Goal: Task Accomplishment & Management: Contribute content

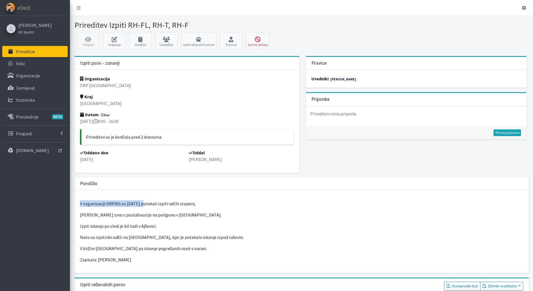
click at [25, 56] on link "Prireditve" at bounding box center [34, 51] width 65 height 11
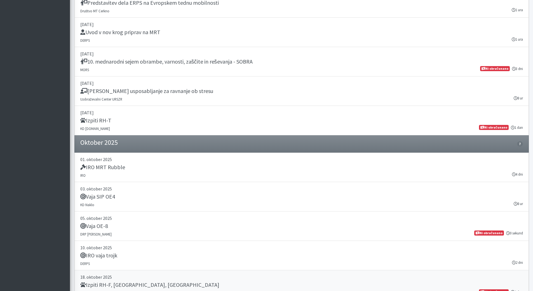
scroll to position [1031, 0]
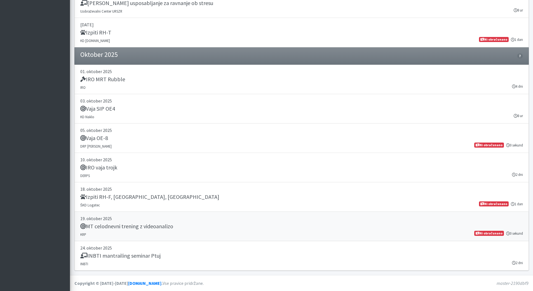
click at [261, 221] on p "19. oktober 2025" at bounding box center [301, 218] width 443 height 7
click at [120, 257] on h5 "INBTI mantrailing seminar Ptuj" at bounding box center [120, 255] width 80 height 7
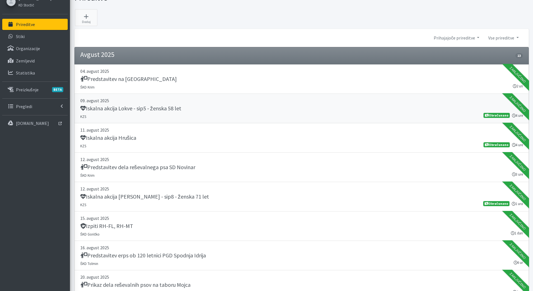
scroll to position [0, 0]
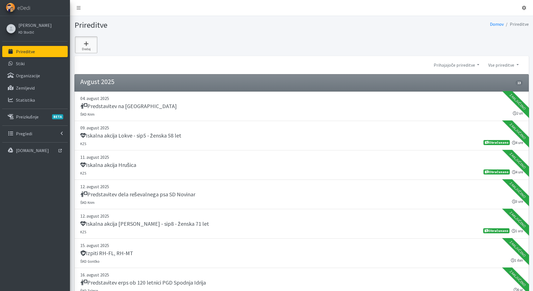
click at [90, 48] on link "Dodaj" at bounding box center [86, 44] width 22 height 17
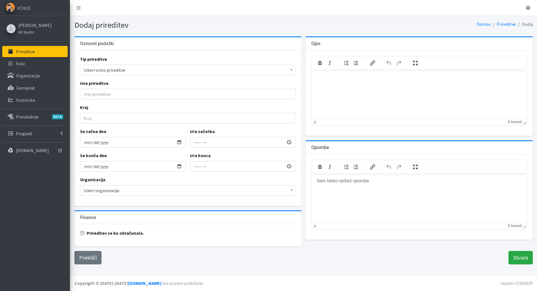
click at [110, 71] on span "Izberi vrsto prireditve" at bounding box center [188, 70] width 209 height 8
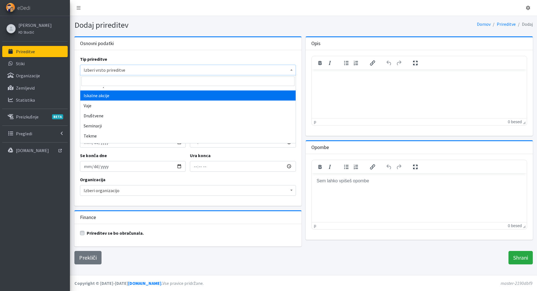
scroll to position [56, 0]
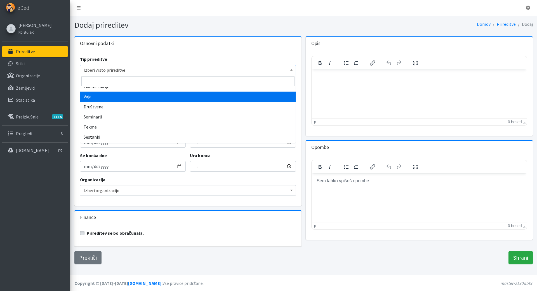
select select "1004"
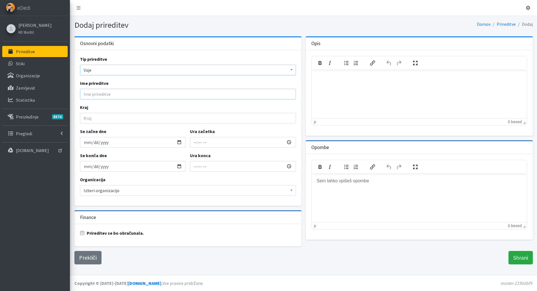
click at [102, 93] on input "Ime prireditve" at bounding box center [188, 94] width 216 height 11
type input "Trening priprave na MRT"
type input "Trst in"
